Goal: Information Seeking & Learning: Find contact information

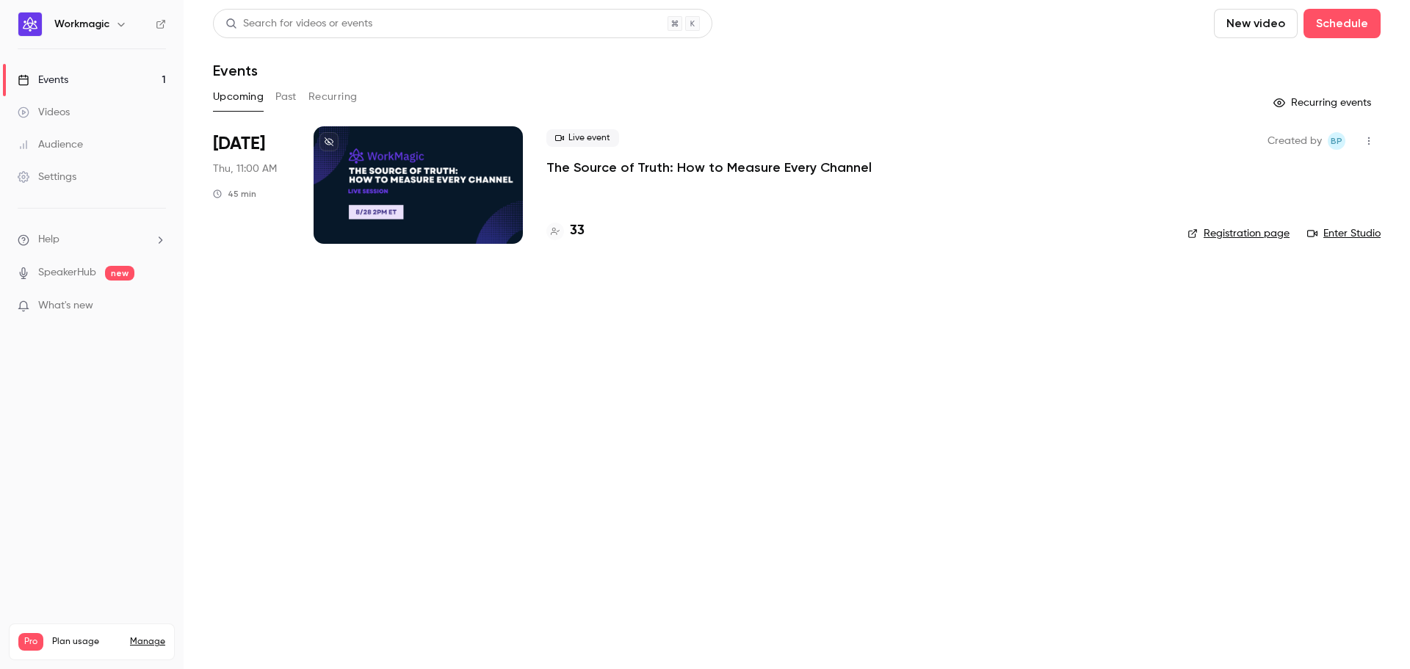
click at [675, 164] on p "The Source of Truth: How to Measure Every Channel" at bounding box center [708, 168] width 325 height 18
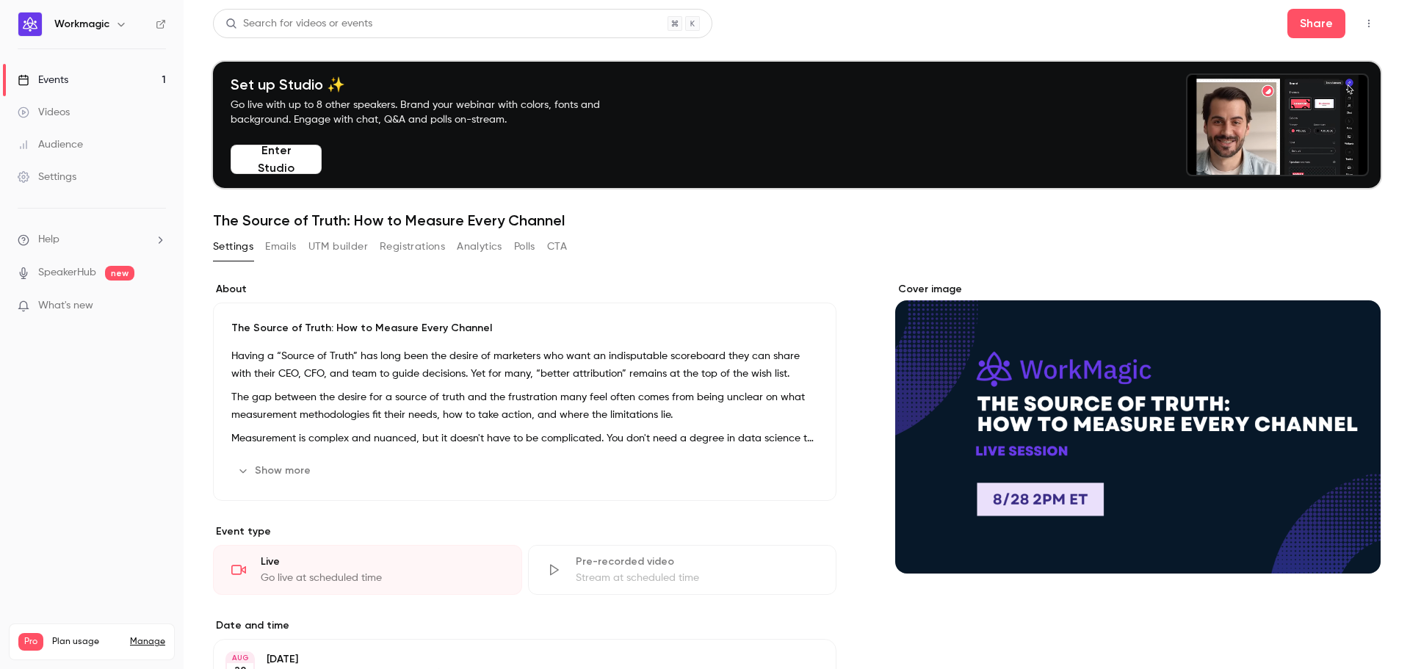
click at [435, 253] on button "Registrations" at bounding box center [412, 246] width 65 height 23
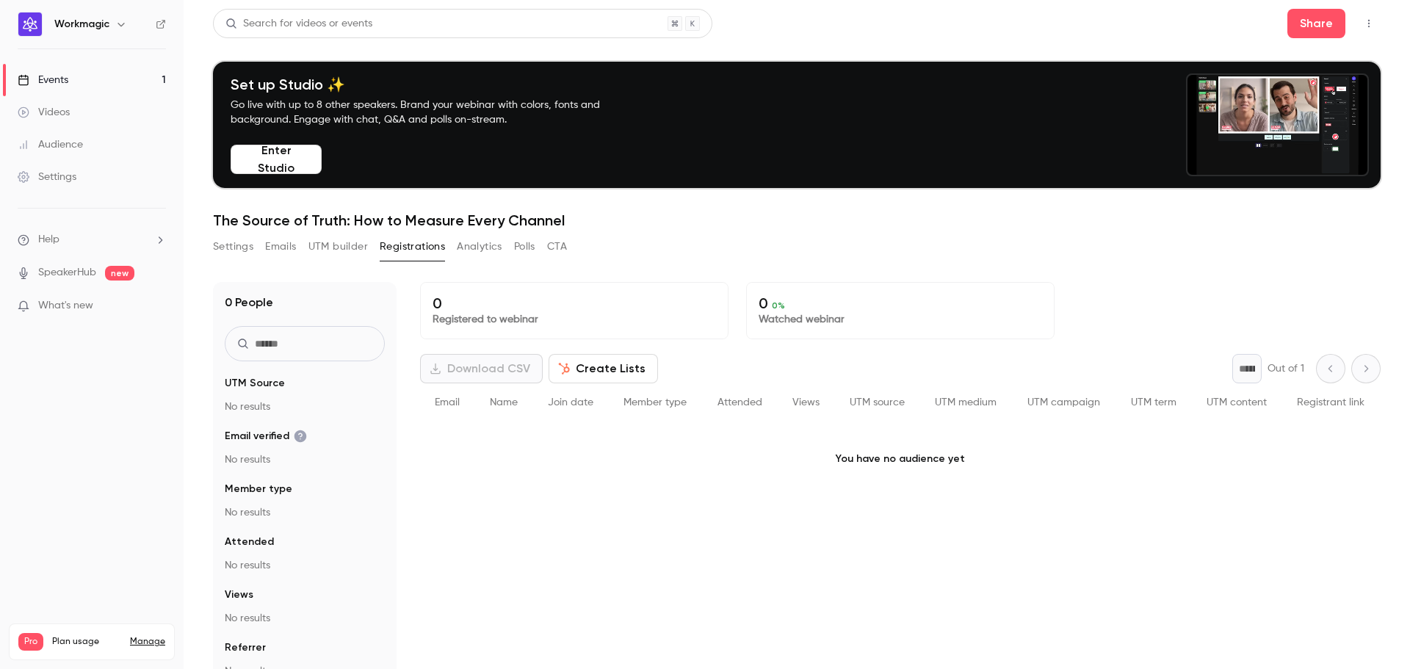
click at [479, 249] on button "Analytics" at bounding box center [480, 246] width 46 height 23
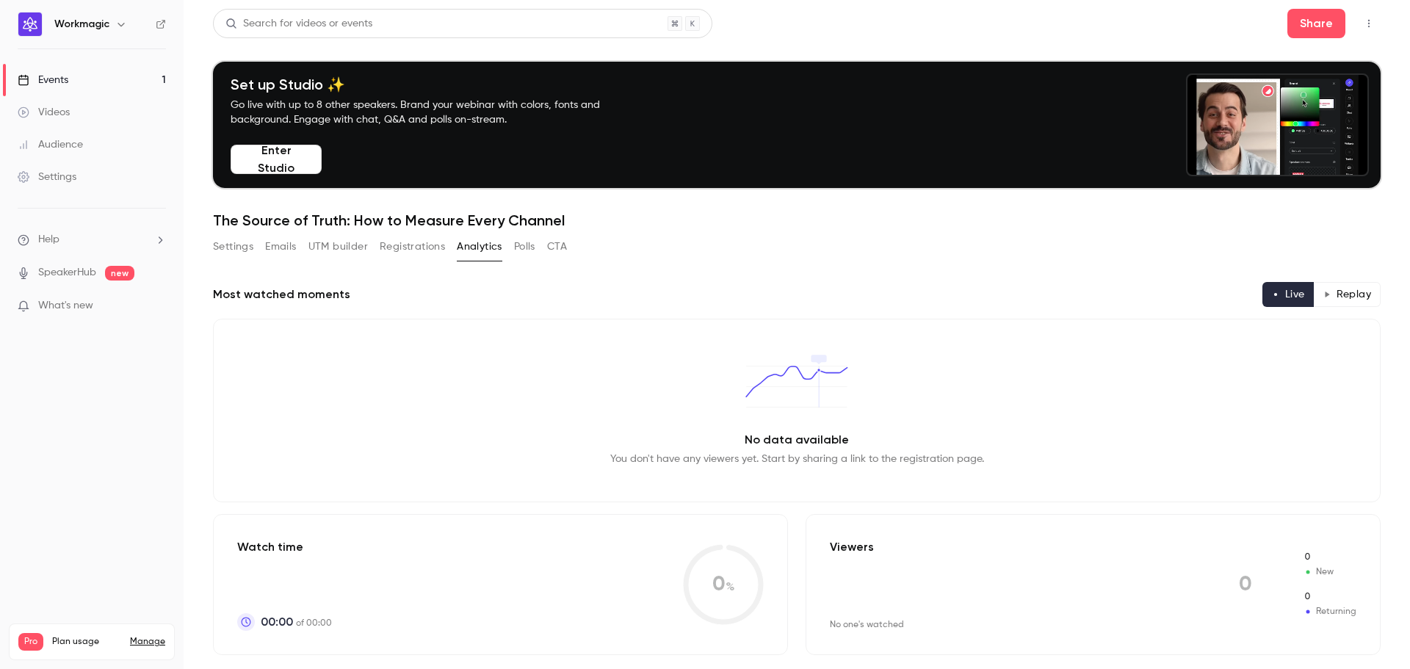
click at [416, 245] on button "Registrations" at bounding box center [412, 246] width 65 height 23
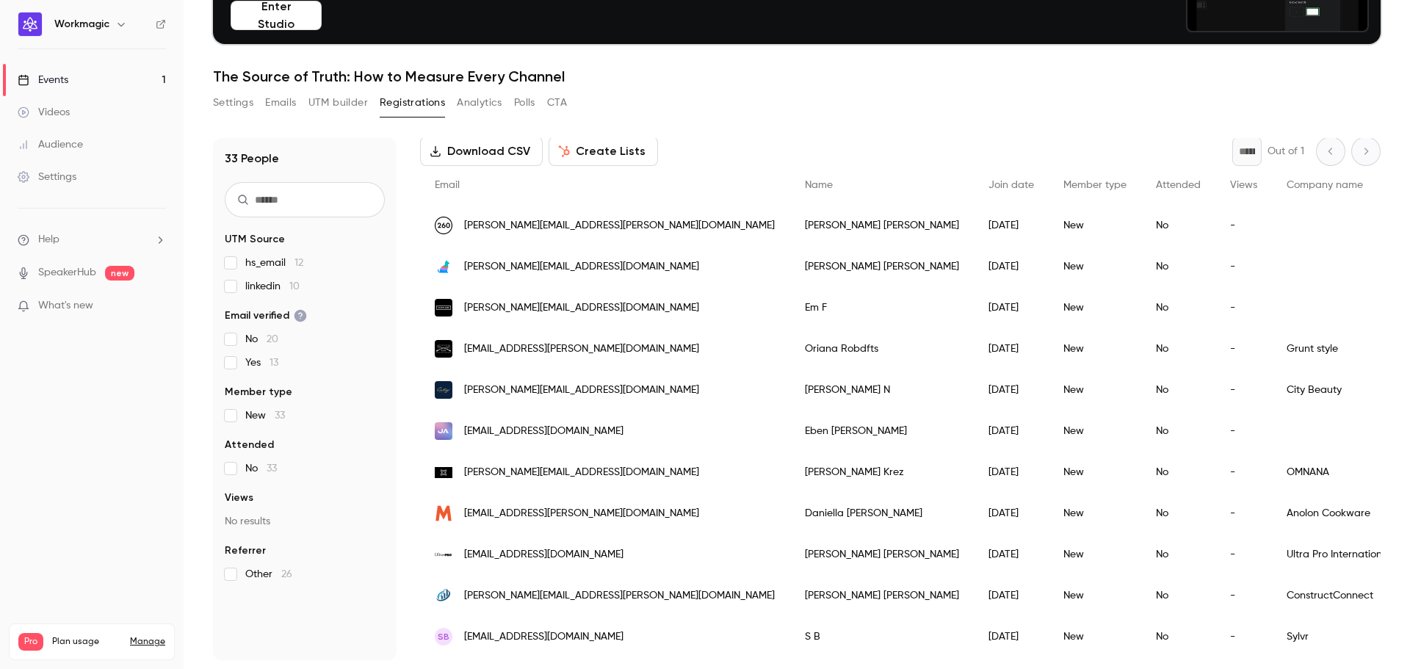
click at [603, 231] on span "[PERSON_NAME][EMAIL_ADDRESS][PERSON_NAME][DOMAIN_NAME]" at bounding box center [619, 225] width 311 height 15
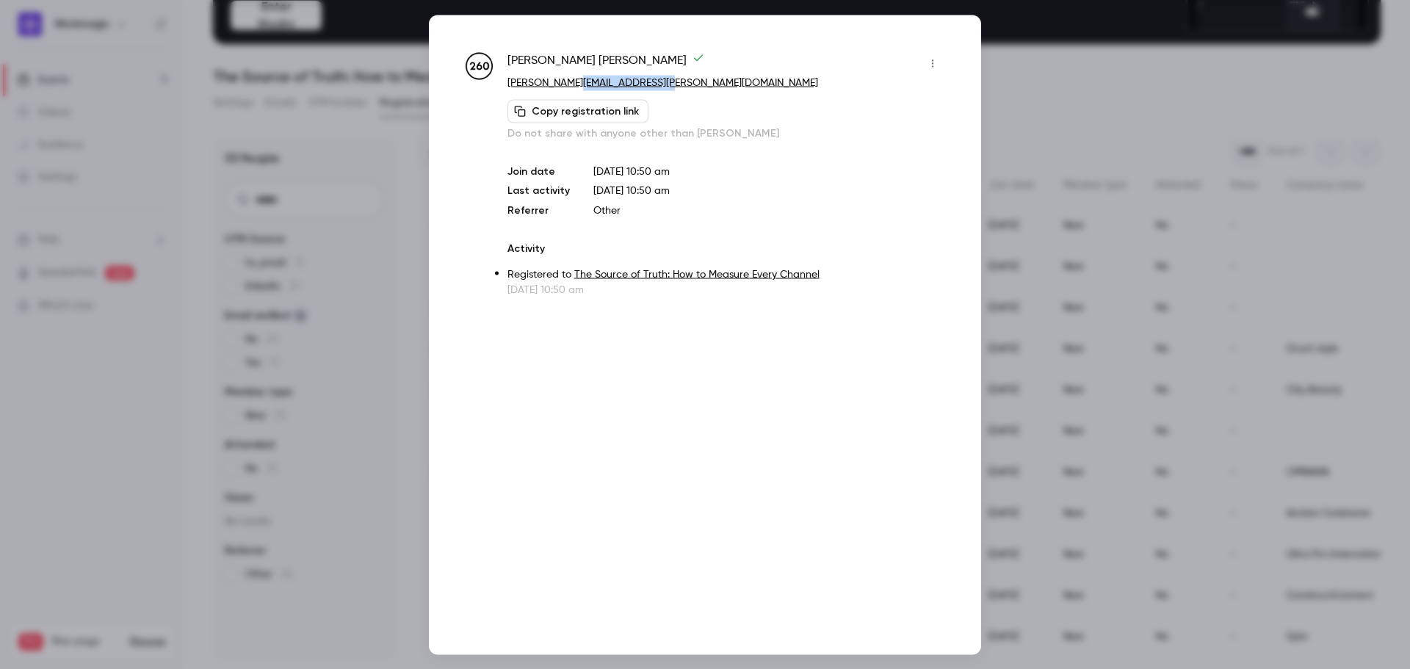
drag, startPoint x: 702, startPoint y: 79, endPoint x: 578, endPoint y: 89, distance: 124.4
click at [578, 89] on p "[PERSON_NAME][EMAIL_ADDRESS][PERSON_NAME][DOMAIN_NAME]" at bounding box center [725, 82] width 437 height 15
copy link "[DOMAIN_NAME]"
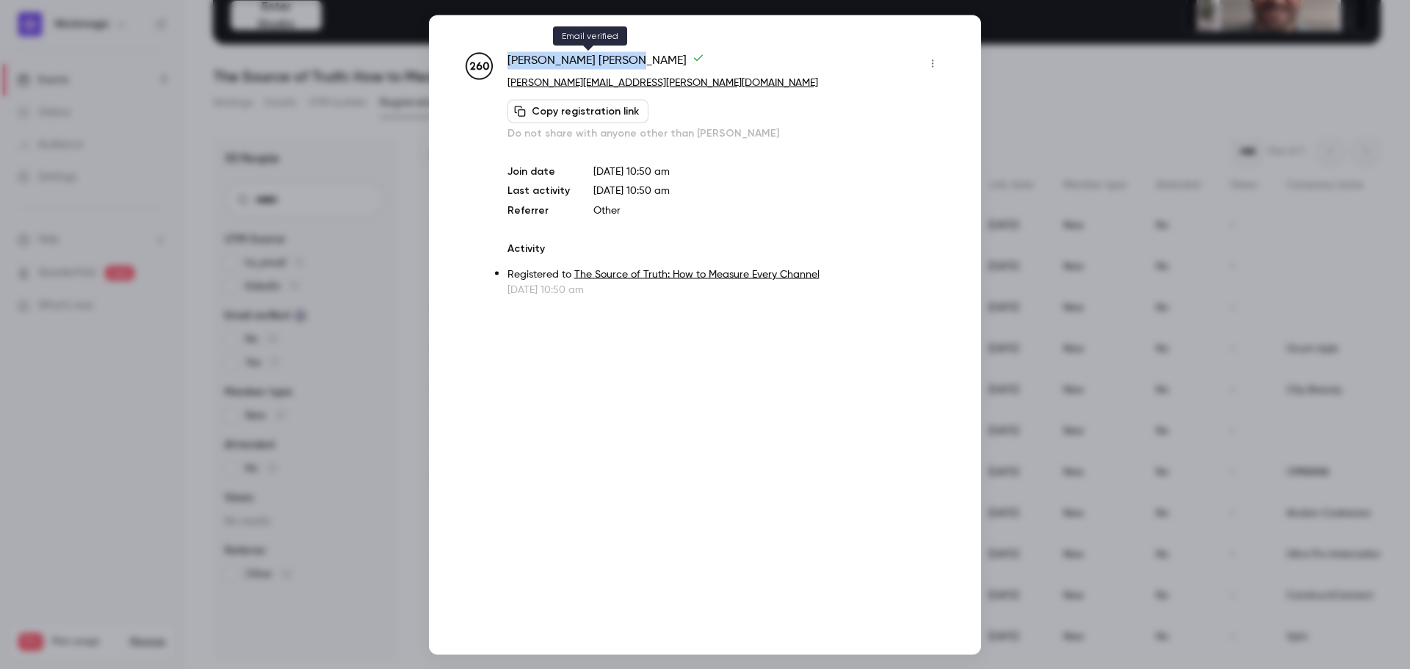
drag, startPoint x: 504, startPoint y: 58, endPoint x: 581, endPoint y: 61, distance: 76.4
click at [581, 61] on div "[PERSON_NAME] [PERSON_NAME][EMAIL_ADDRESS][PERSON_NAME][DOMAIN_NAME] Copy regis…" at bounding box center [704, 173] width 479 height 245
copy span "[PERSON_NAME]"
click at [1019, 79] on div at bounding box center [705, 334] width 1410 height 669
